Goal: Browse casually: Explore the website without a specific task or goal

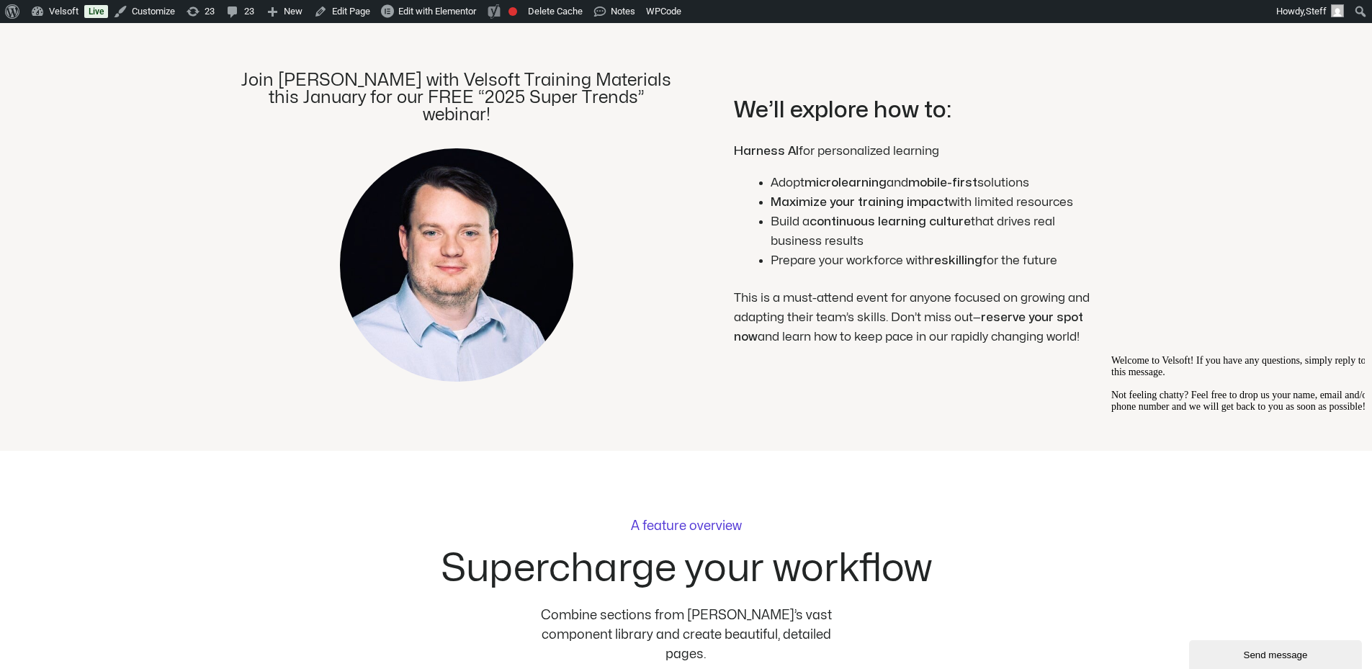
scroll to position [2161, 0]
